Goal: Task Accomplishment & Management: Manage account settings

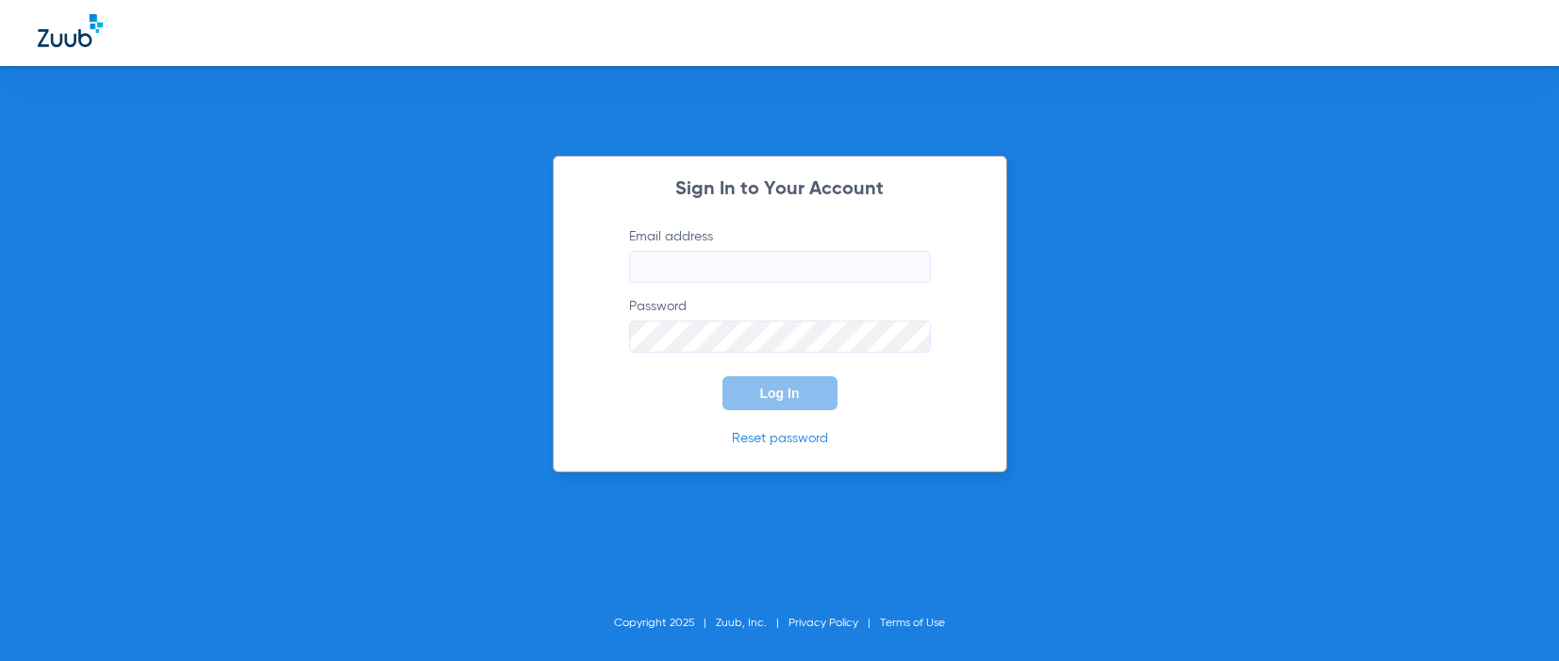
type input "[EMAIL_ADDRESS][DOMAIN_NAME]"
click at [781, 401] on span "Log In" at bounding box center [780, 393] width 40 height 15
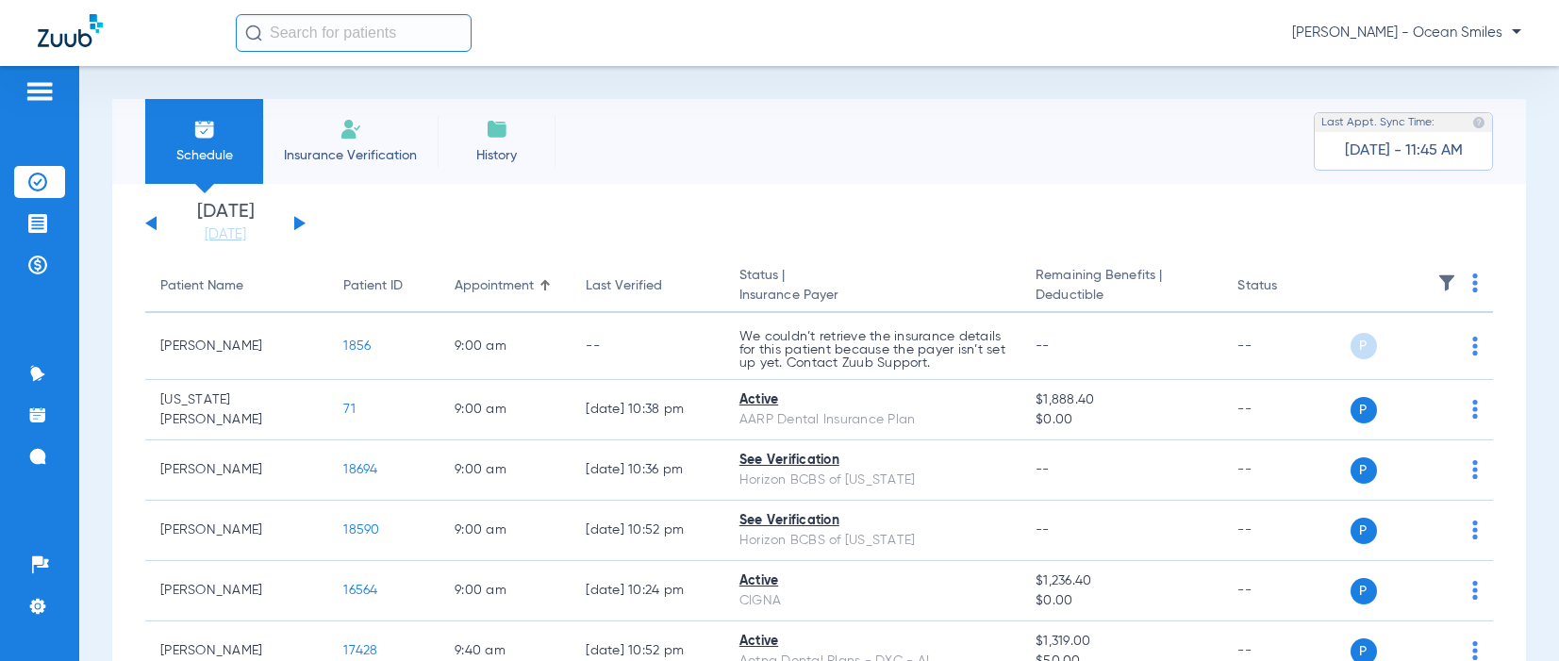
click at [42, 97] on img at bounding box center [40, 91] width 30 height 23
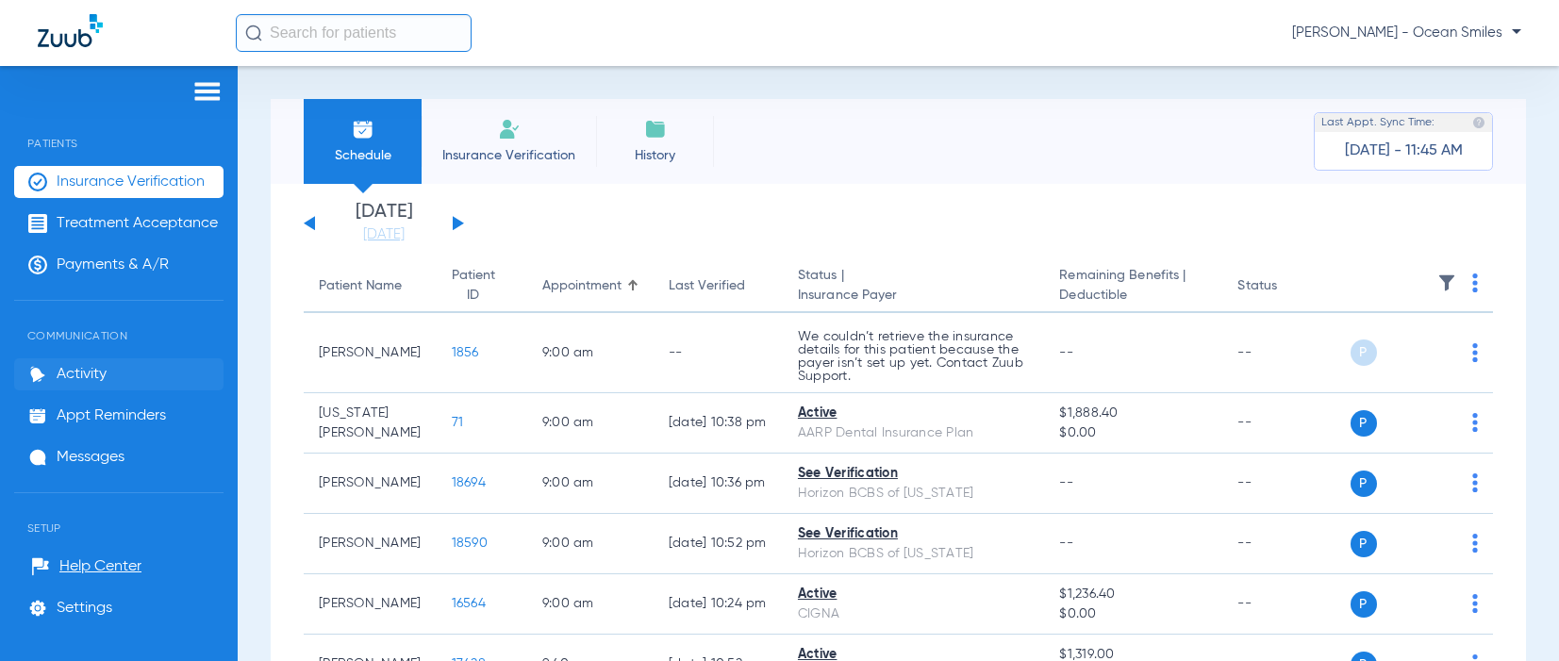
click at [98, 368] on span "Activity" at bounding box center [82, 374] width 50 height 19
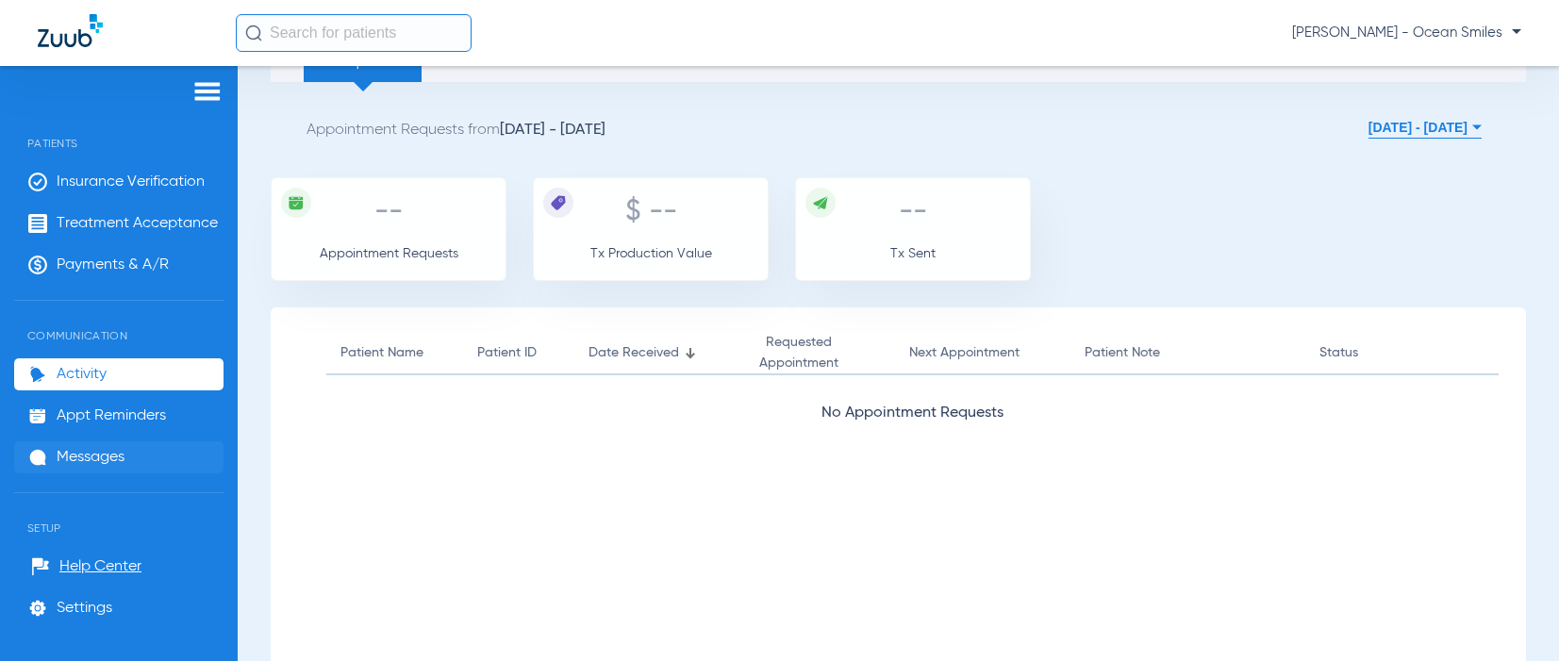
scroll to position [283, 0]
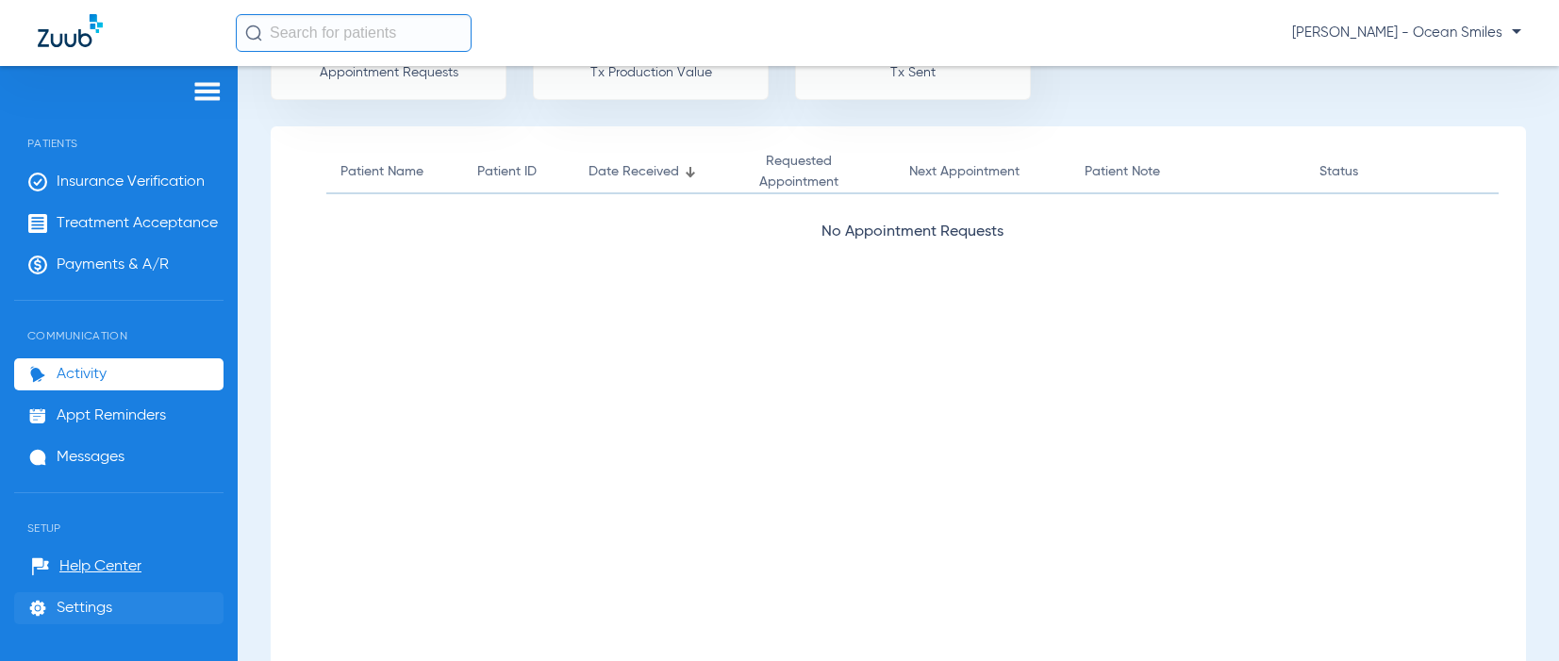
click at [62, 600] on span "Settings" at bounding box center [85, 608] width 56 height 19
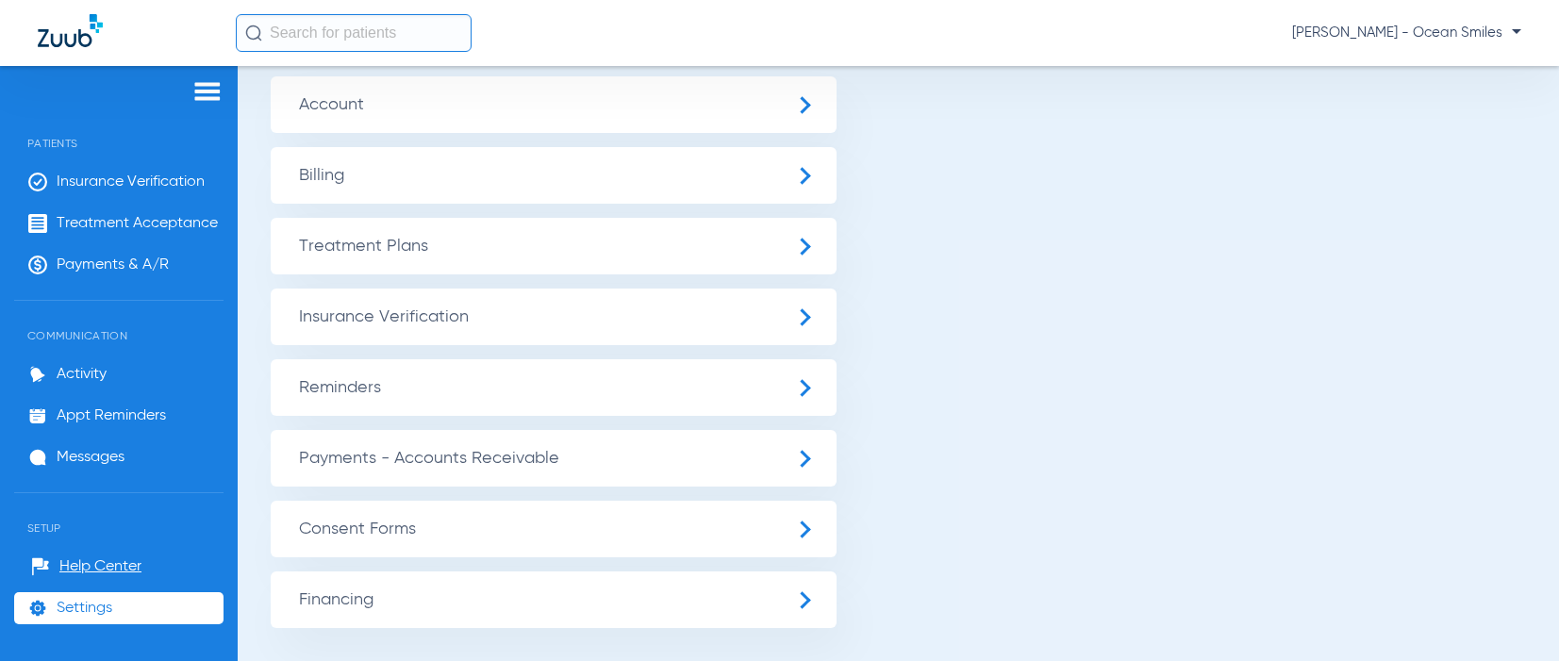
click at [801, 308] on span "Insurance Verification" at bounding box center [554, 317] width 566 height 57
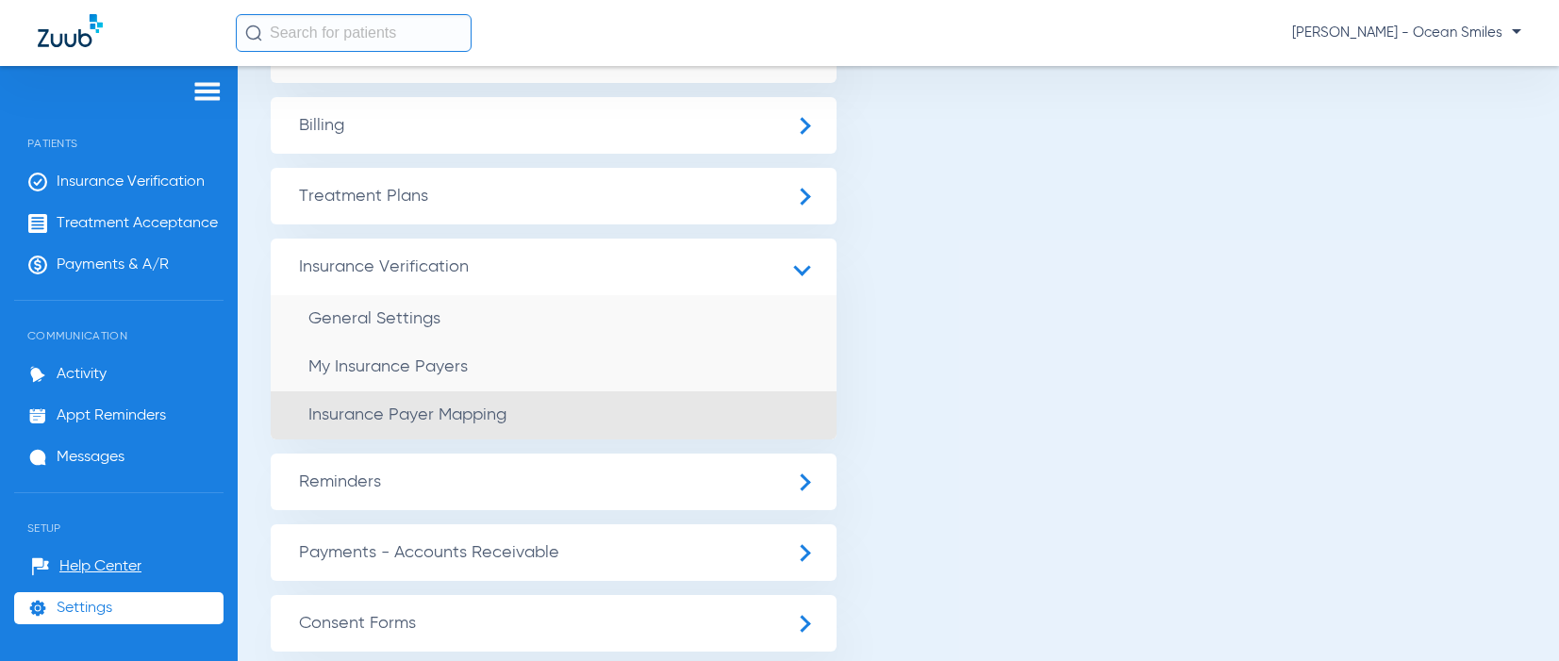
scroll to position [188, 0]
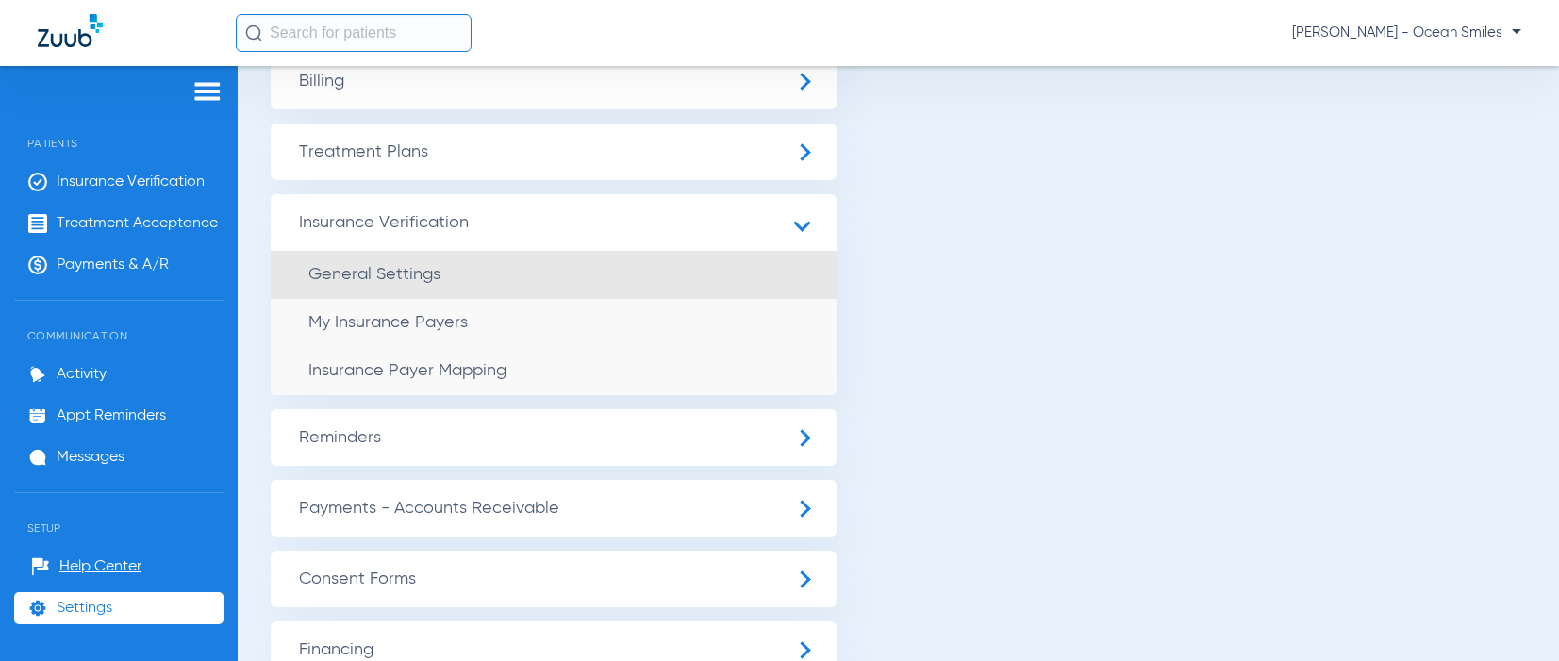
click at [405, 276] on span "General Settings" at bounding box center [374, 274] width 132 height 17
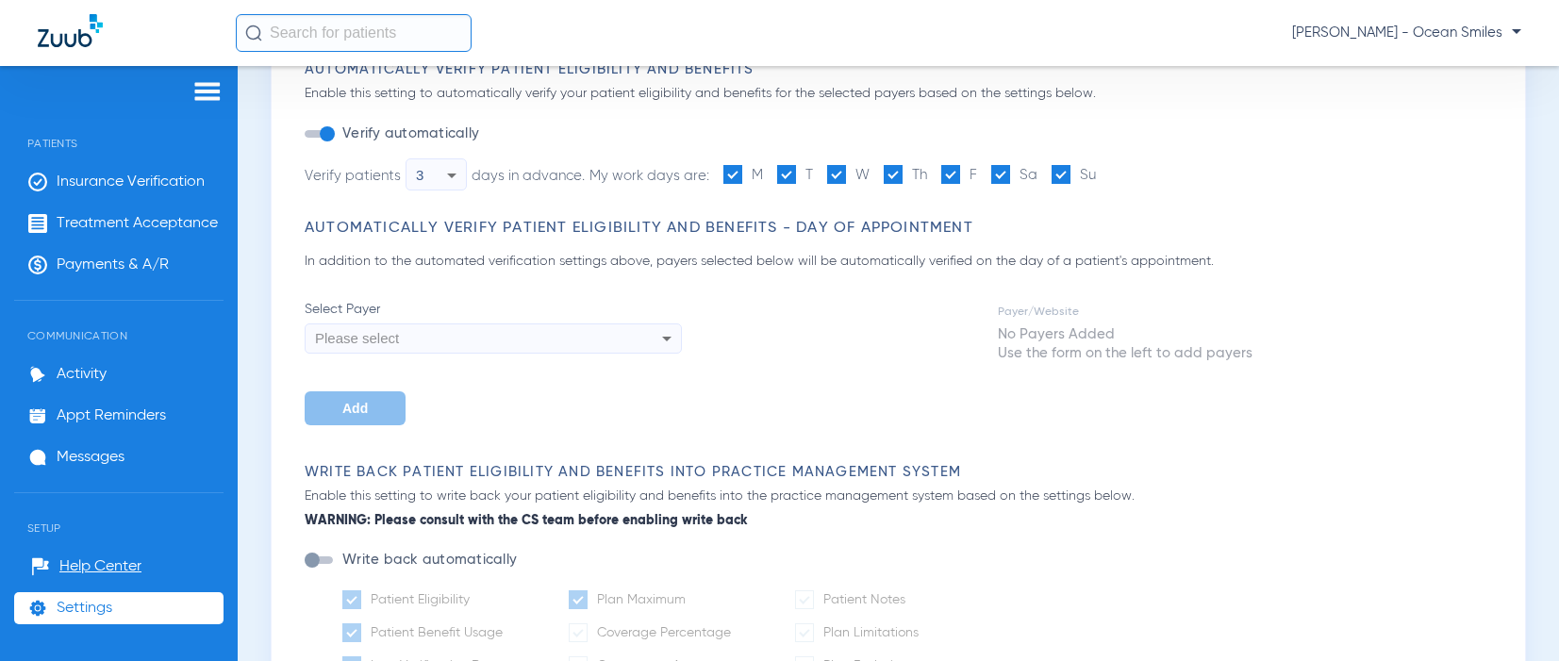
type input "19"
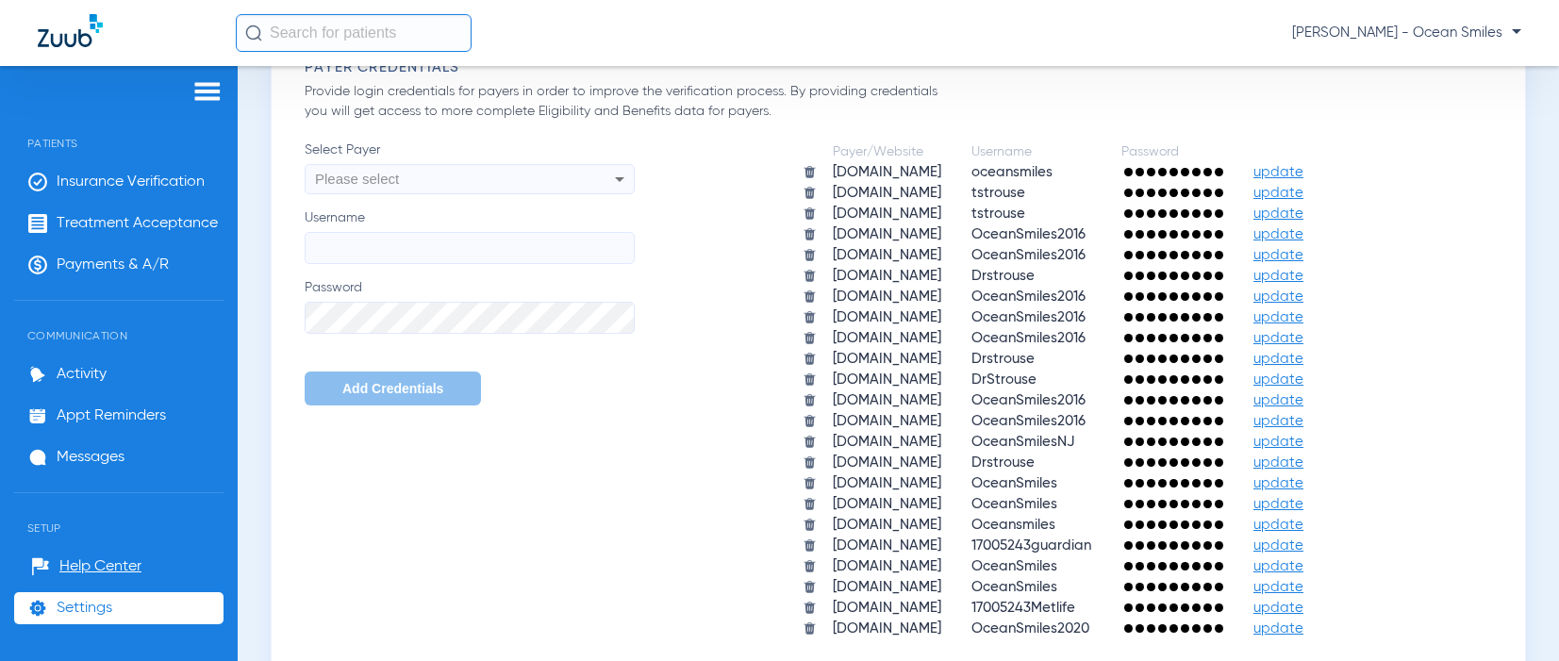
scroll to position [1225, 0]
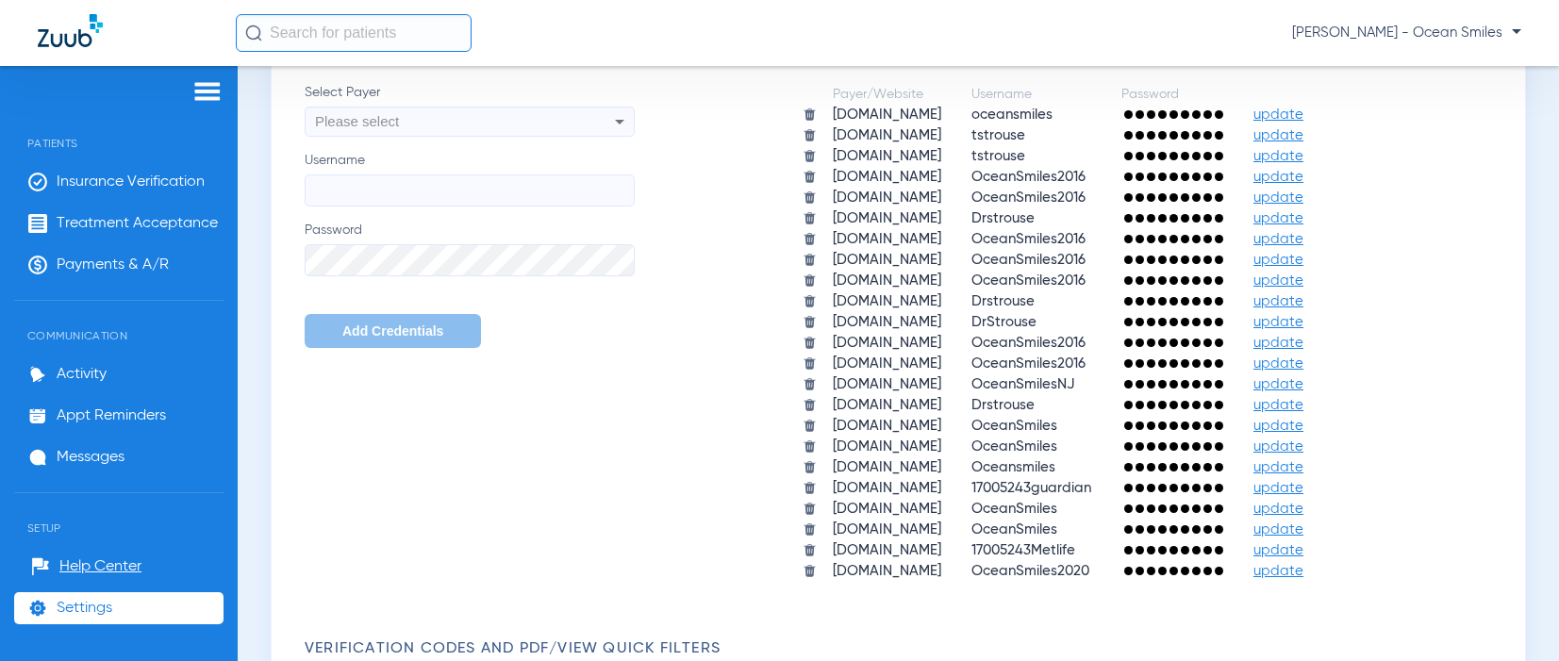
click at [1223, 459] on div at bounding box center [1172, 467] width 102 height 19
click at [1303, 469] on span "update" at bounding box center [1278, 467] width 50 height 14
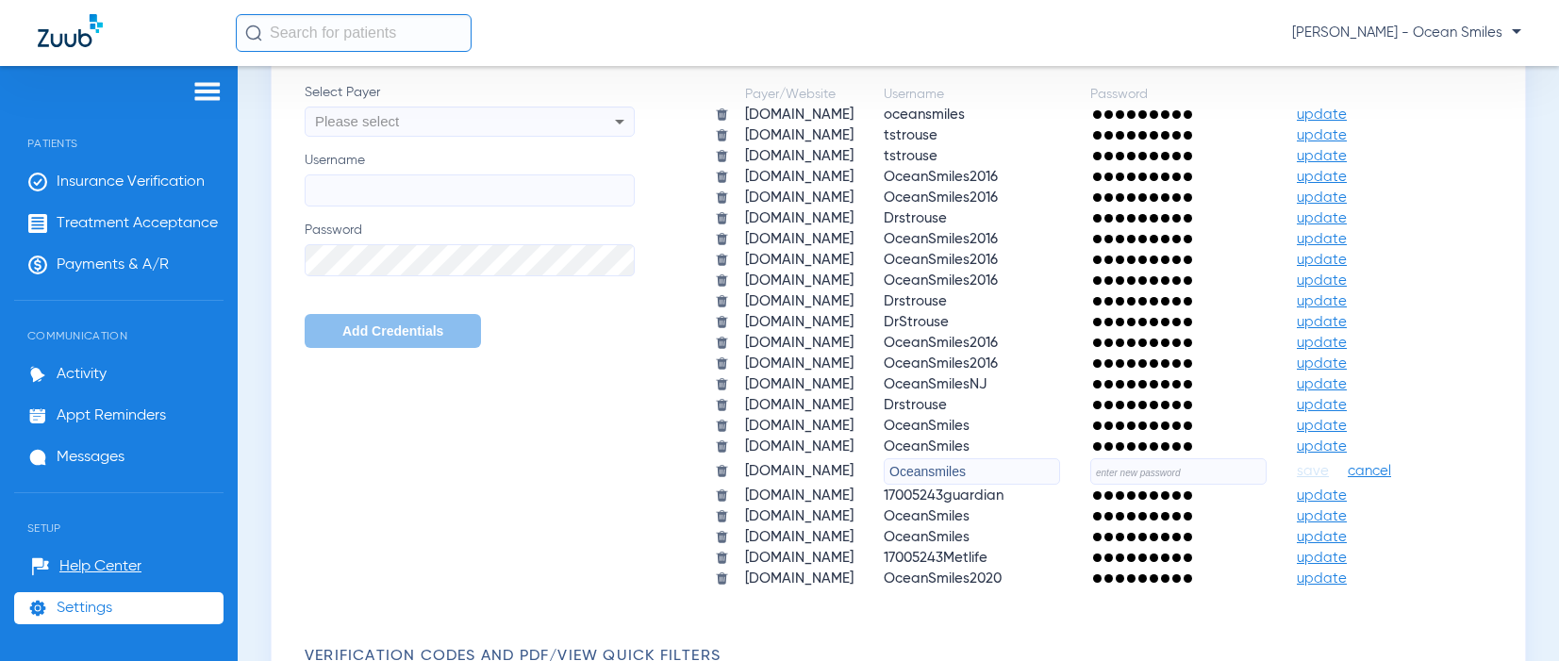
click at [1180, 473] on input "text" at bounding box center [1178, 471] width 176 height 26
type input "123!!![PERSON_NAME]"
click at [1329, 476] on span "save" at bounding box center [1313, 471] width 32 height 17
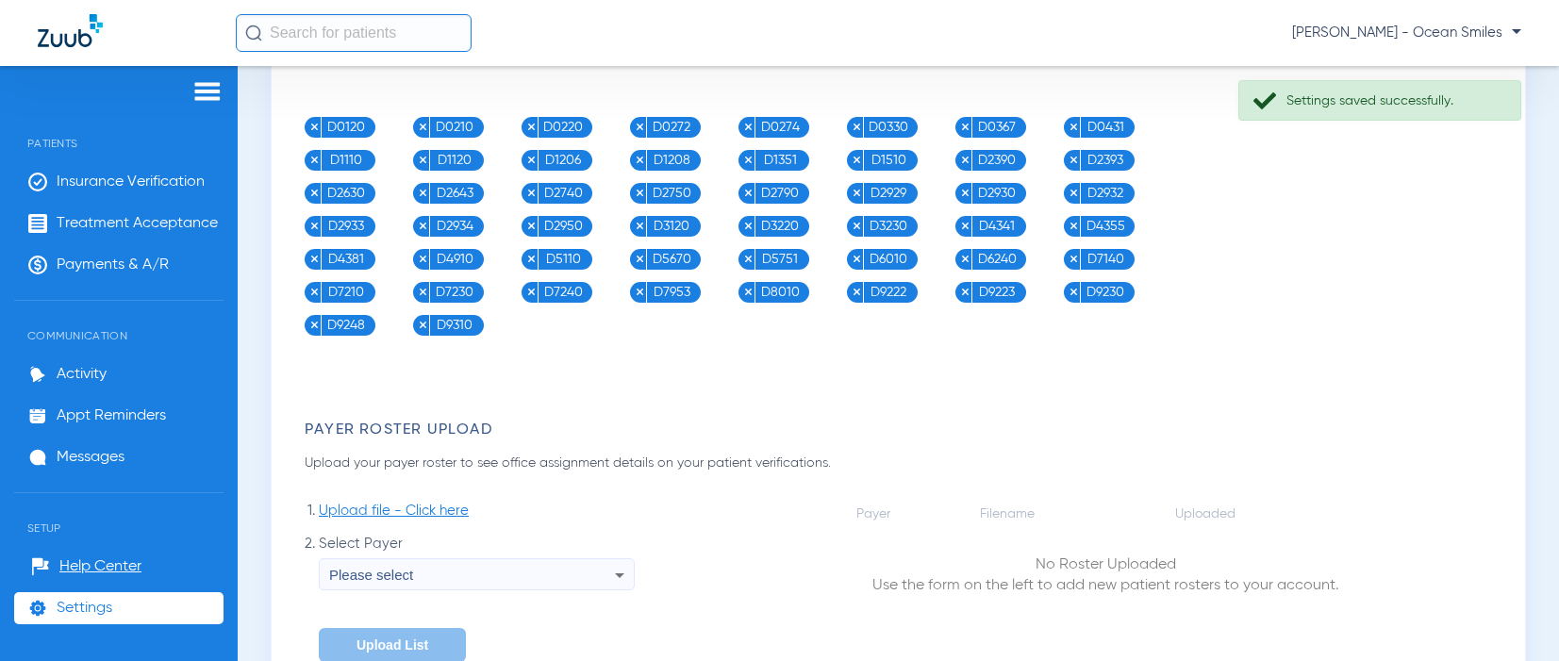
scroll to position [2251, 0]
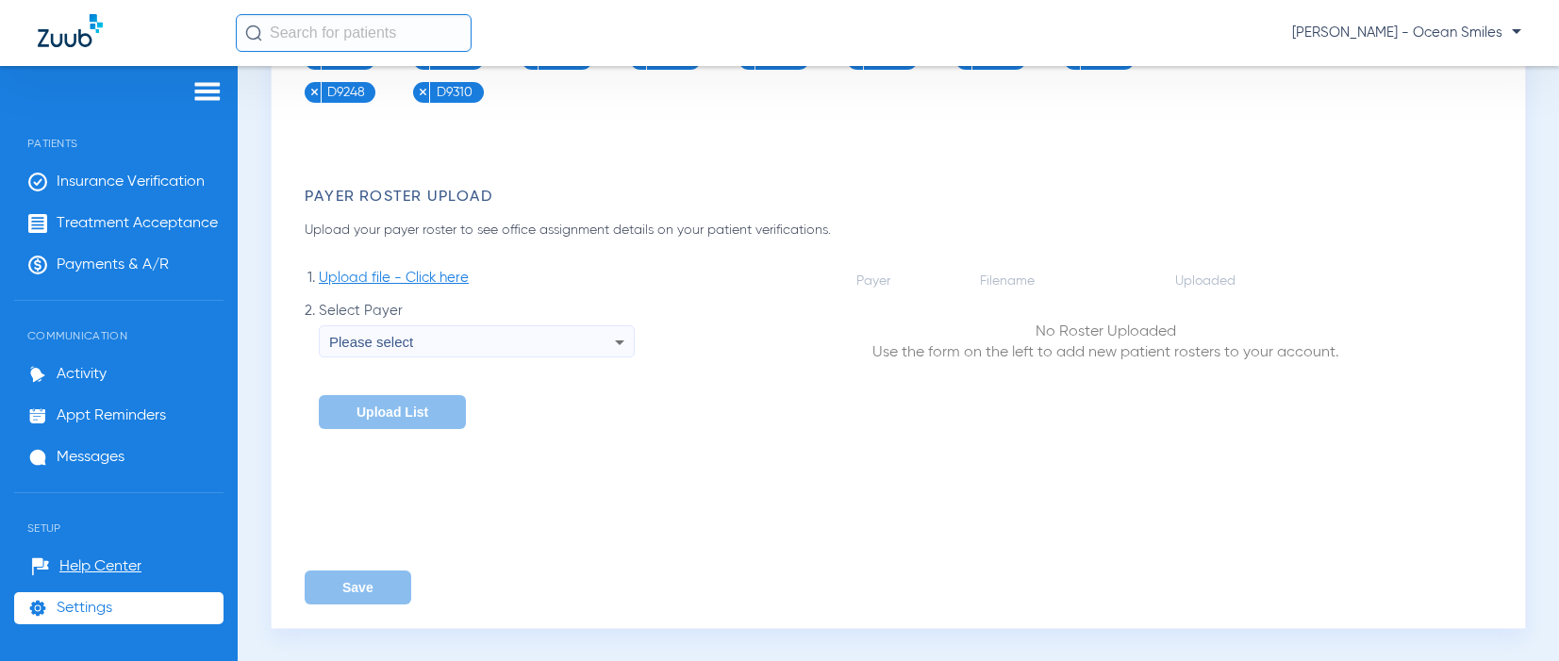
click at [621, 345] on icon at bounding box center [619, 342] width 23 height 23
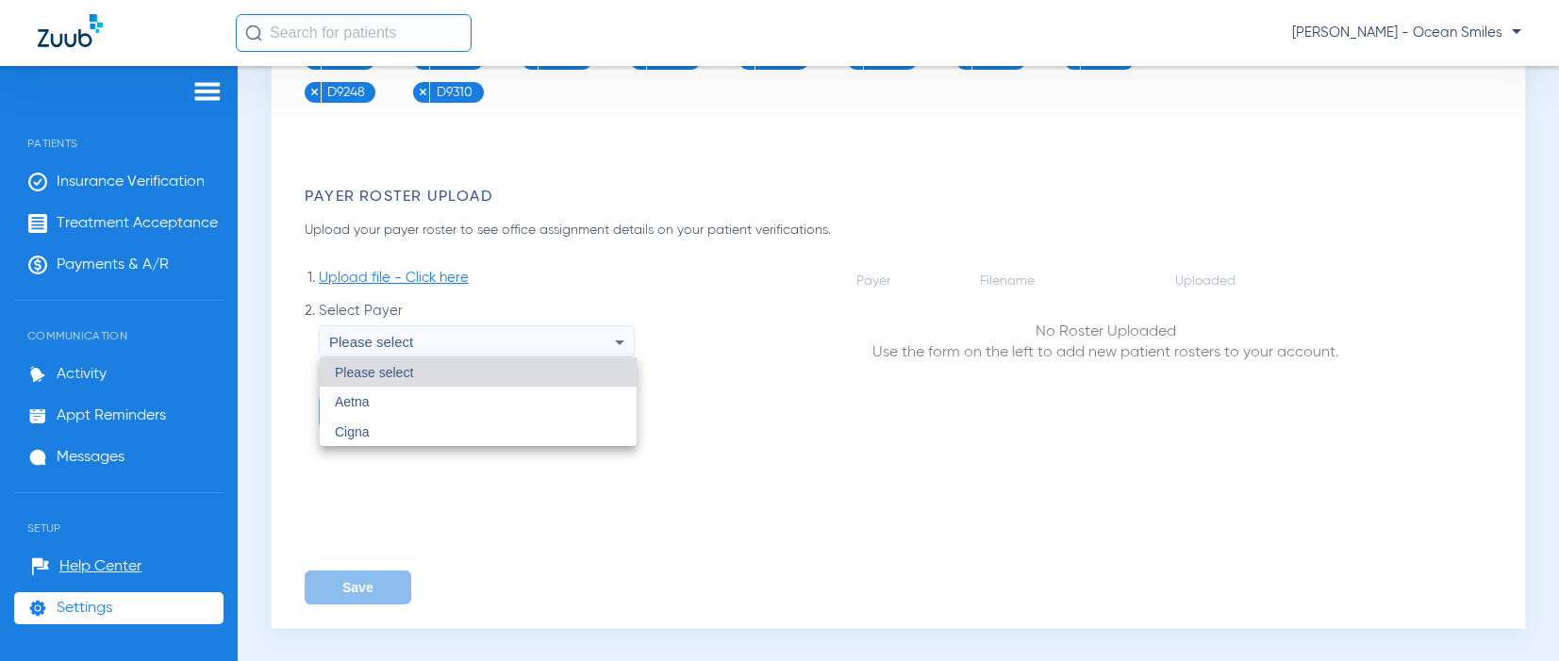
click at [356, 592] on div at bounding box center [779, 330] width 1559 height 661
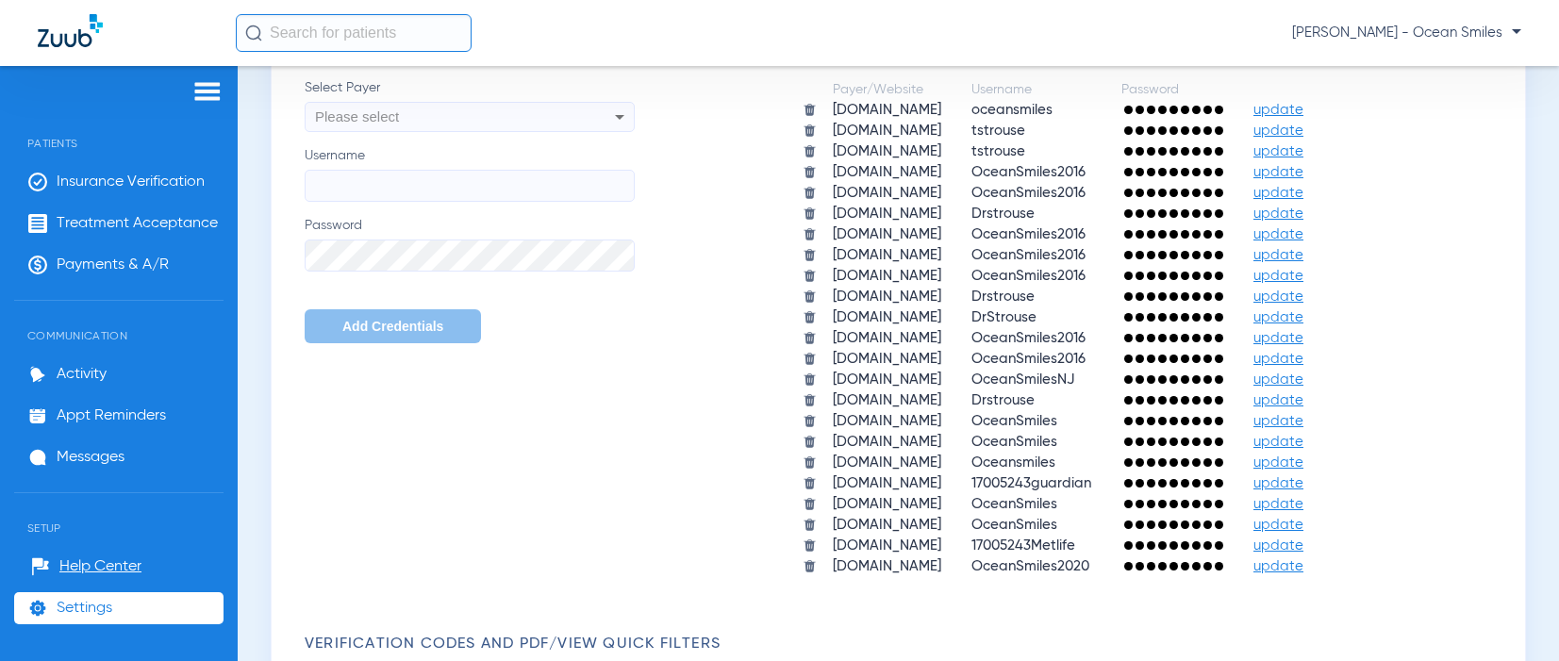
scroll to position [1119, 0]
